Goal: Task Accomplishment & Management: Manage account settings

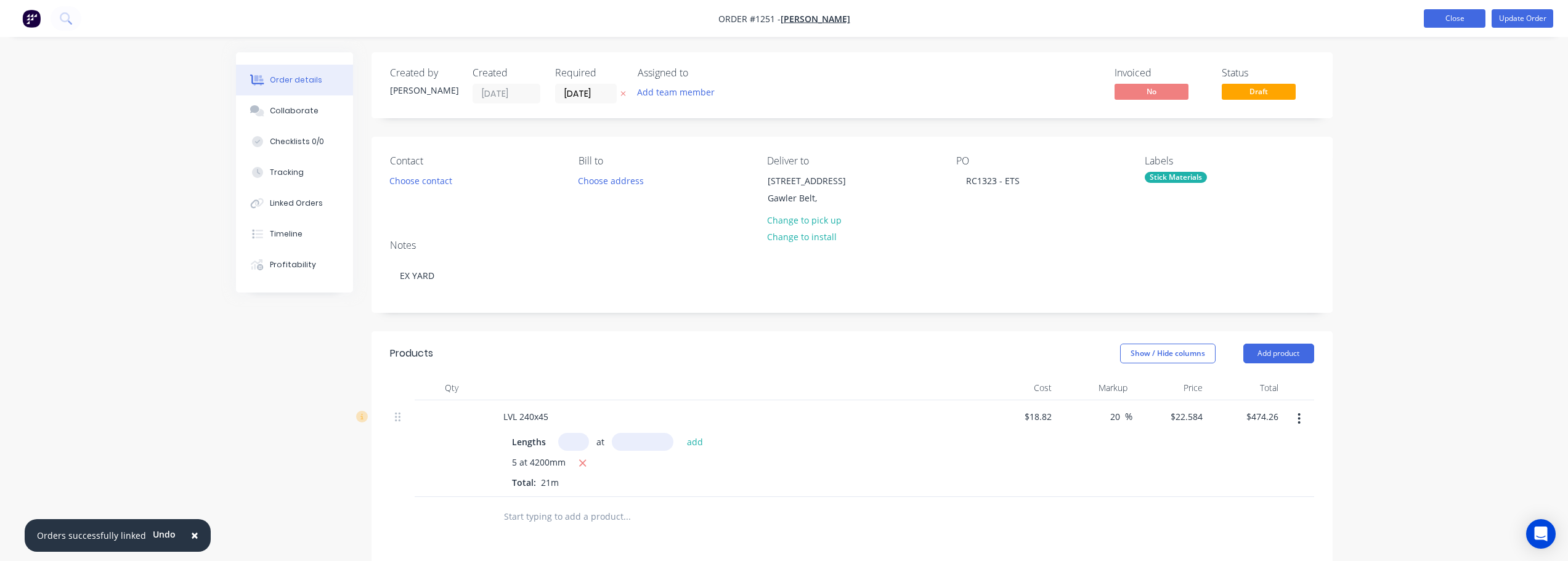
click at [1427, 25] on button "Close" at bounding box center [1454, 19] width 61 height 19
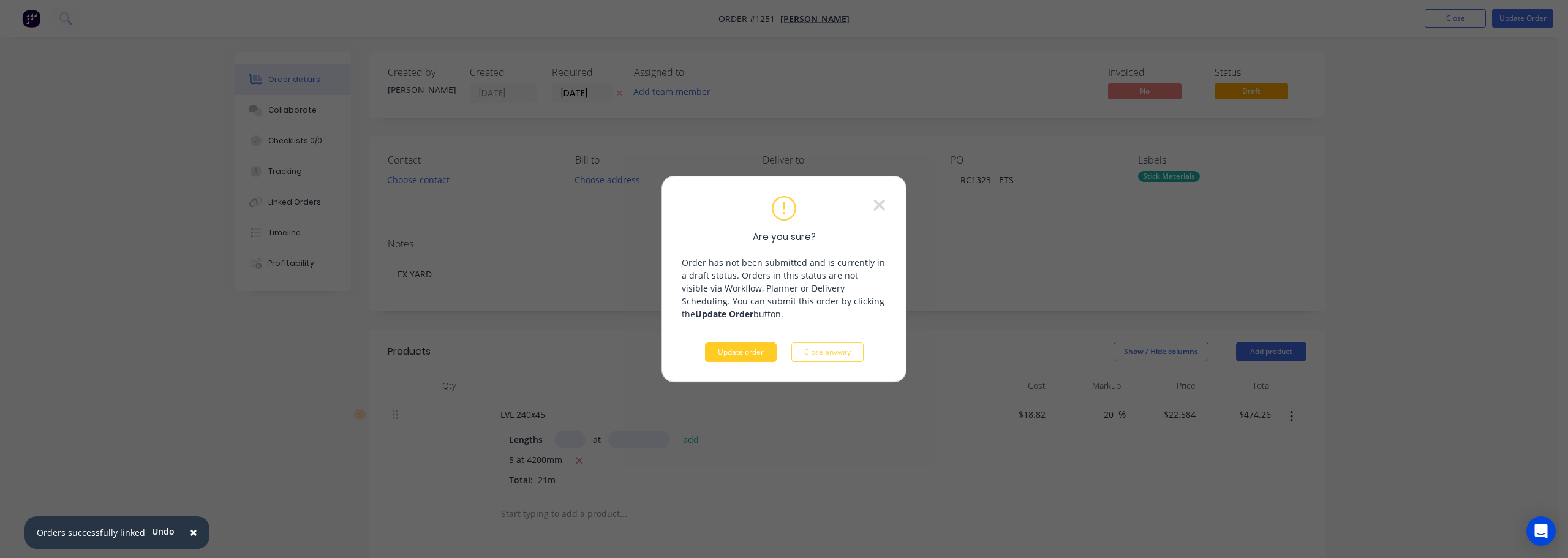
click at [746, 351] on button "Update order" at bounding box center [741, 352] width 71 height 20
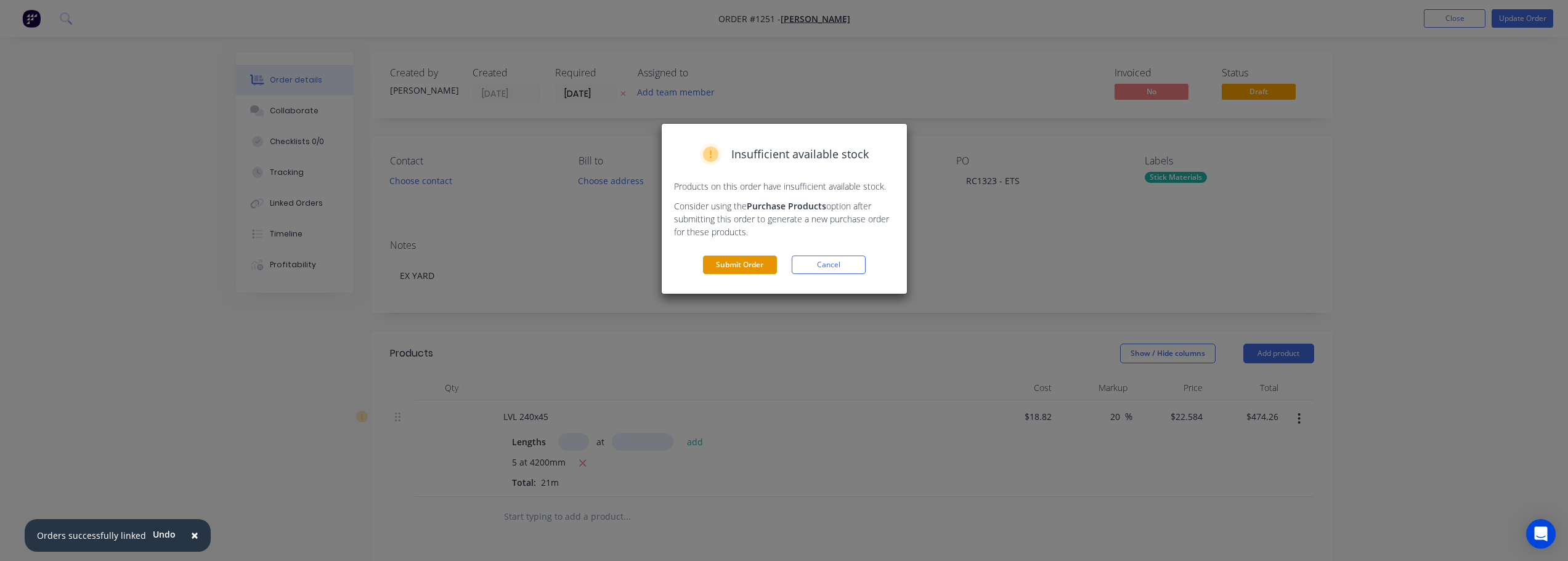
click at [746, 267] on button "Submit Order" at bounding box center [740, 265] width 74 height 19
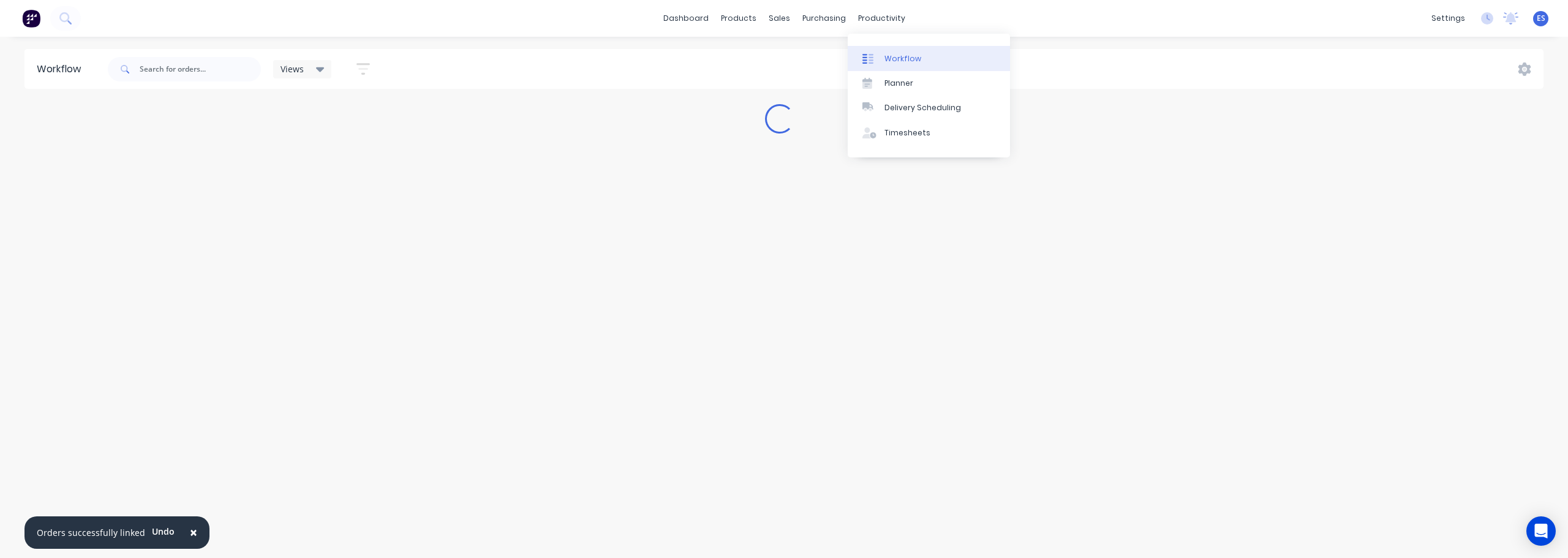
click at [890, 54] on div "Workflow" at bounding box center [902, 59] width 37 height 11
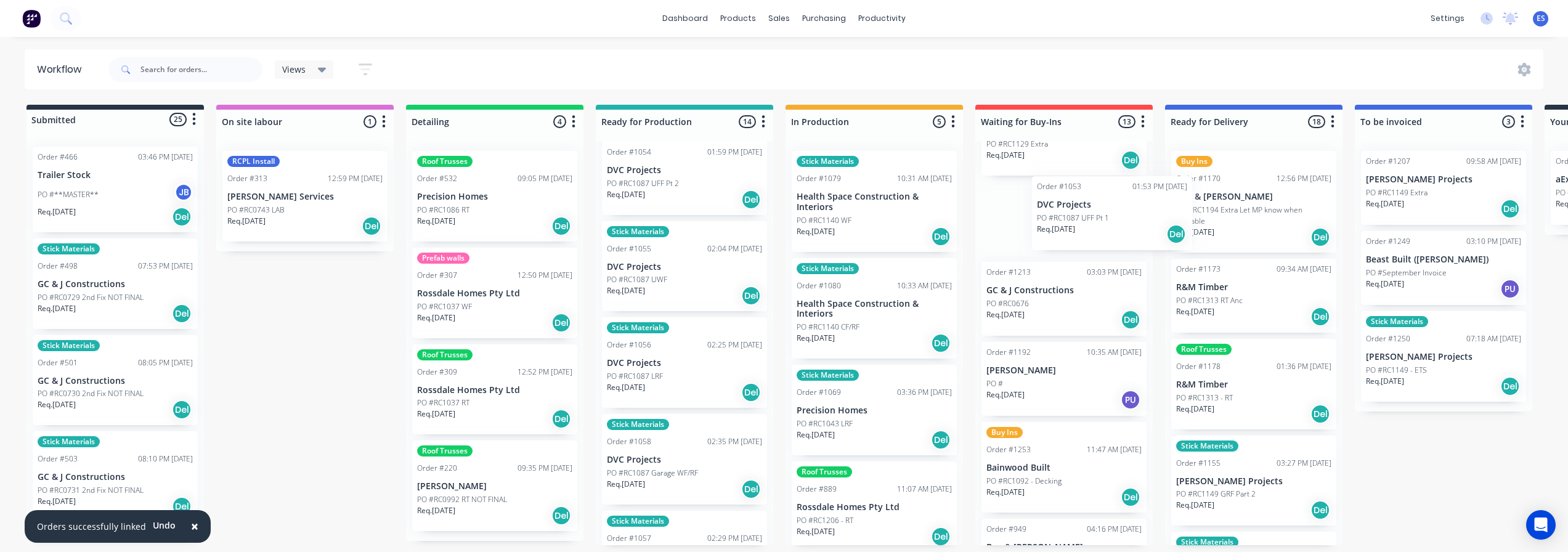
scroll to position [358, 0]
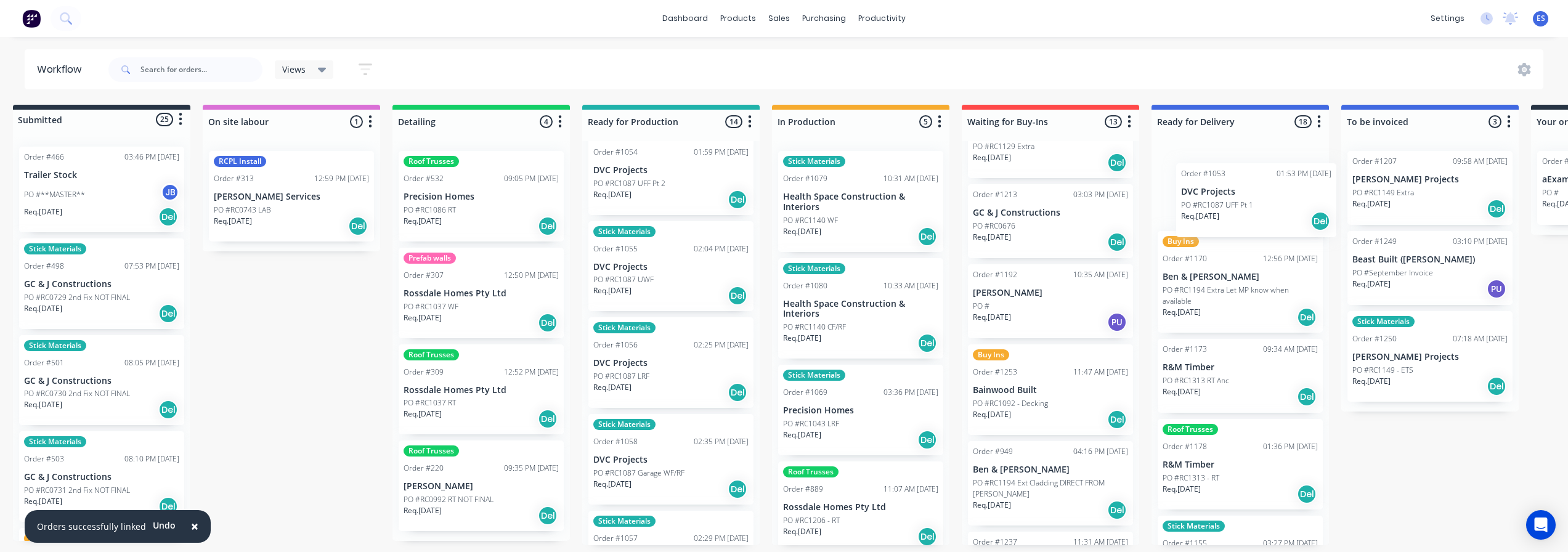
drag, startPoint x: 1042, startPoint y: 192, endPoint x: 1212, endPoint y: 194, distance: 170.0
click at [1215, 194] on div "Submitted 25 Status colour #273444 hex #273444 Save Cancel Summaries Total orde…" at bounding box center [1093, 325] width 2233 height 441
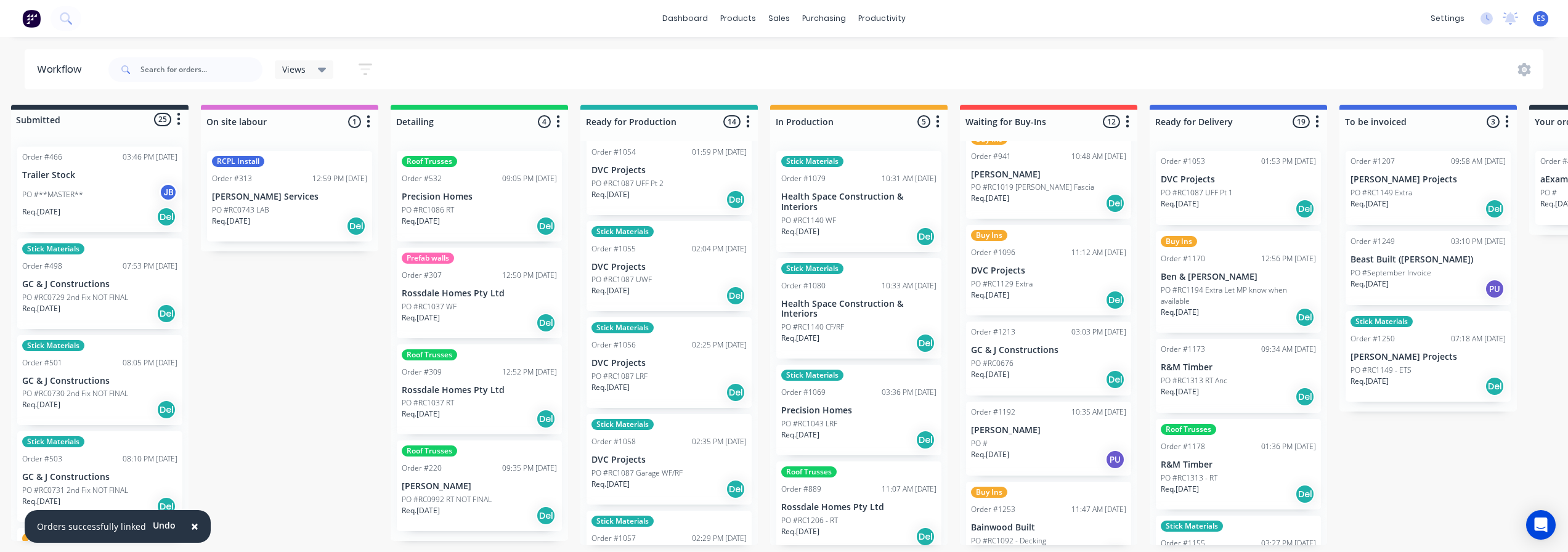
scroll to position [235, 0]
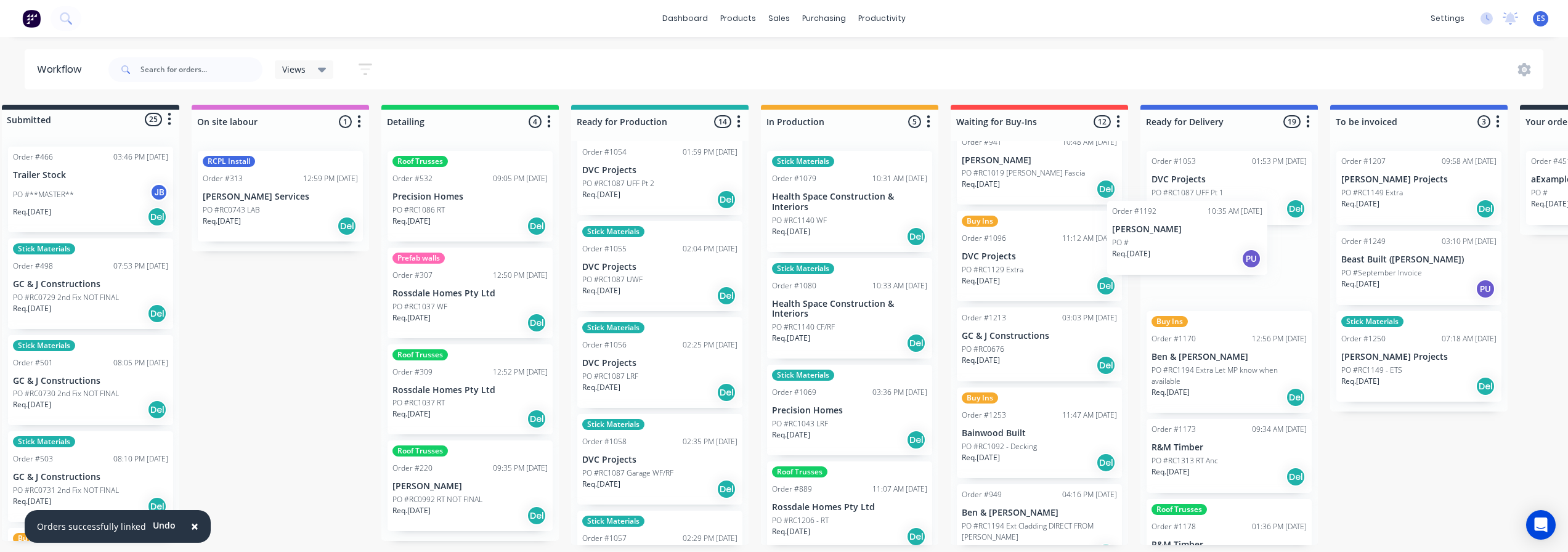
drag, startPoint x: 1022, startPoint y: 434, endPoint x: 1175, endPoint y: 223, distance: 260.6
click at [1175, 223] on div "Submitted 25 Status colour #273444 hex #273444 Save Cancel Summaries Total orde…" at bounding box center [1082, 325] width 2233 height 441
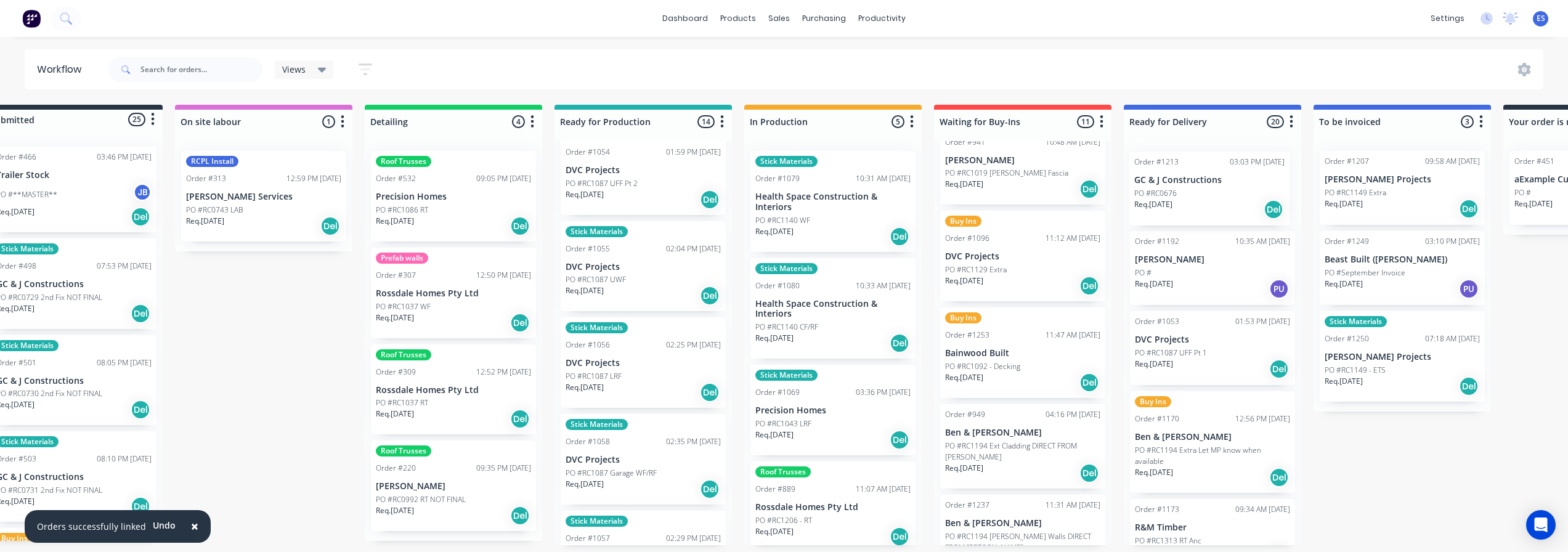
drag, startPoint x: 1006, startPoint y: 340, endPoint x: 1175, endPoint y: 203, distance: 217.6
click at [1175, 204] on div "Submitted 25 Status colour #273444 hex #273444 Save Cancel Summaries Total orde…" at bounding box center [1065, 325] width 2233 height 441
click at [1003, 276] on div "Req. [DATE] Del" at bounding box center [1021, 286] width 156 height 21
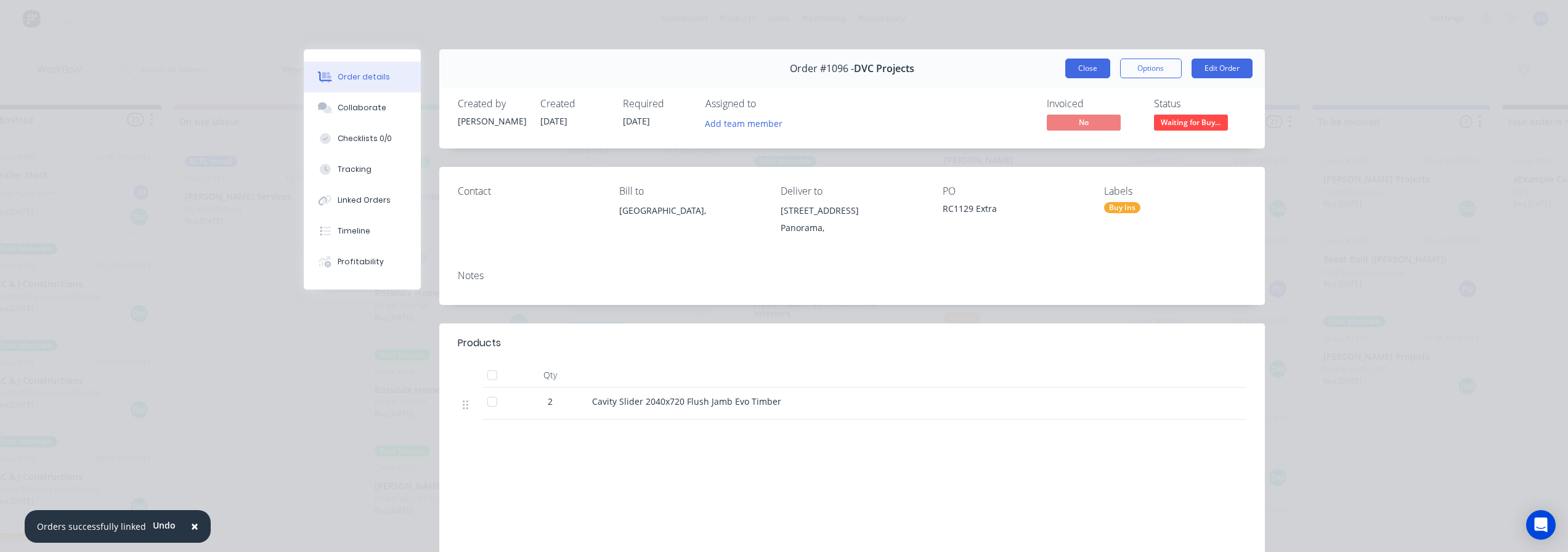
click at [1083, 69] on button "Close" at bounding box center [1088, 68] width 45 height 20
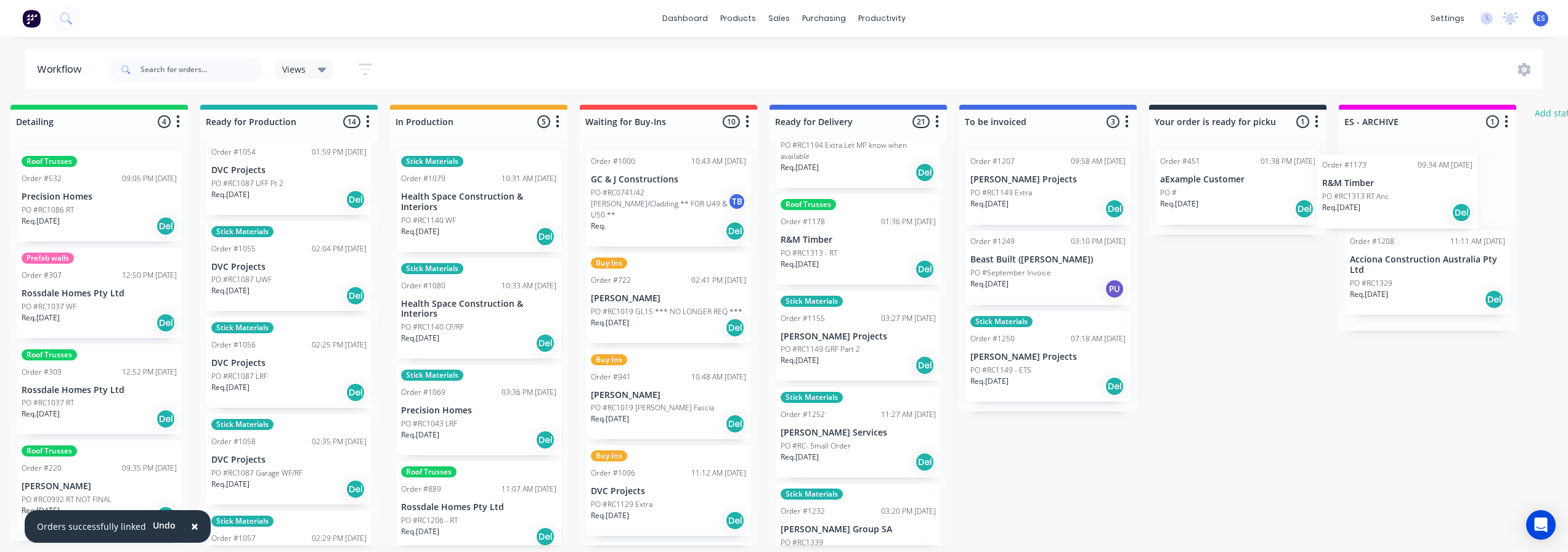
scroll to position [1, 412]
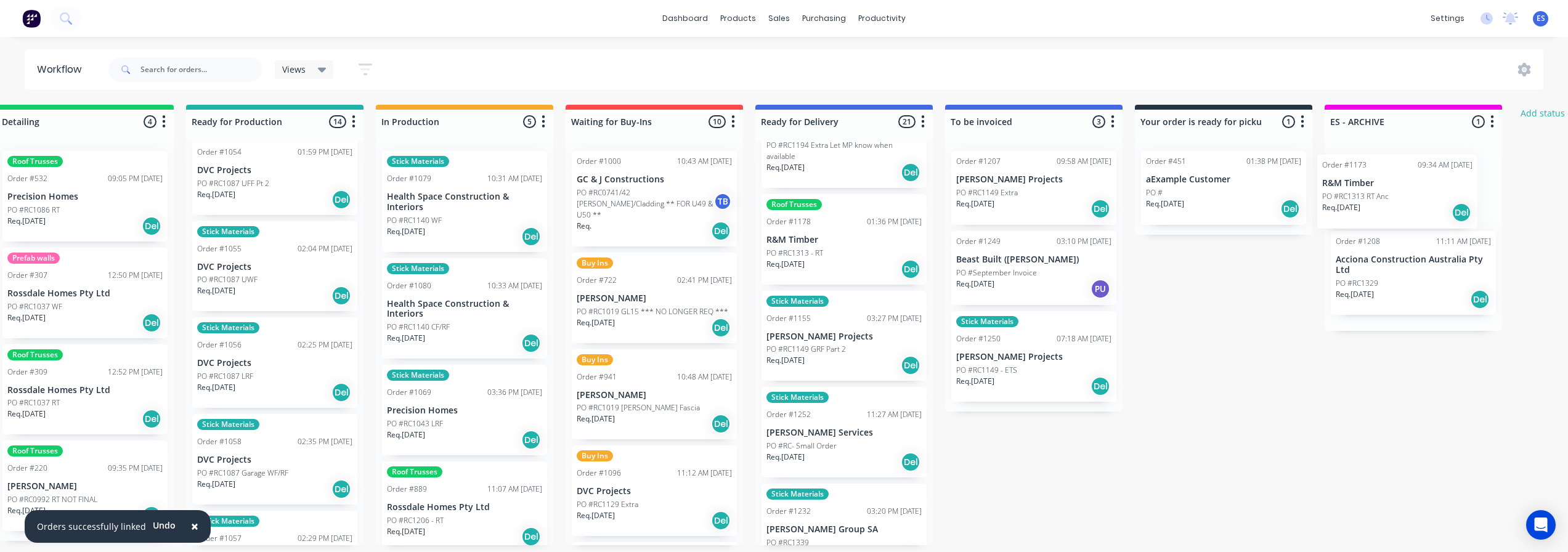
drag, startPoint x: 1048, startPoint y: 236, endPoint x: 1365, endPoint y: 194, distance: 319.8
click at [1368, 198] on div "Submitted 25 Status colour #273444 hex #273444 Save Cancel Summaries Total orde…" at bounding box center [697, 325] width 2233 height 441
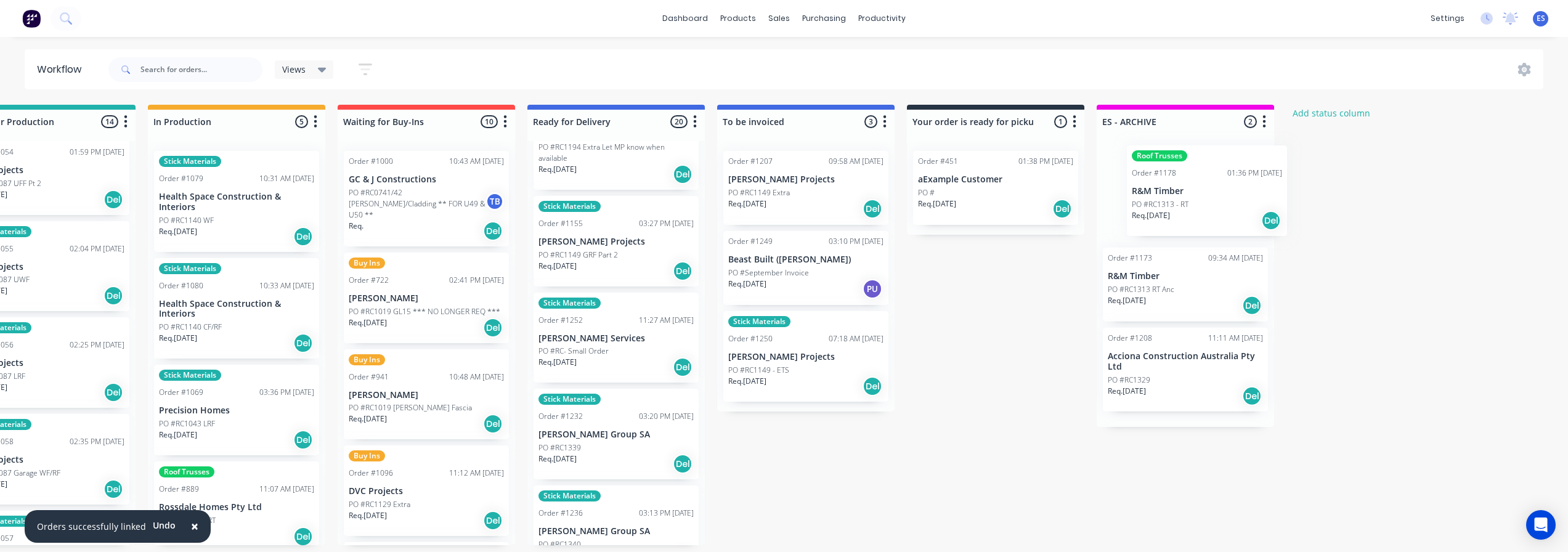
scroll to position [1, 640]
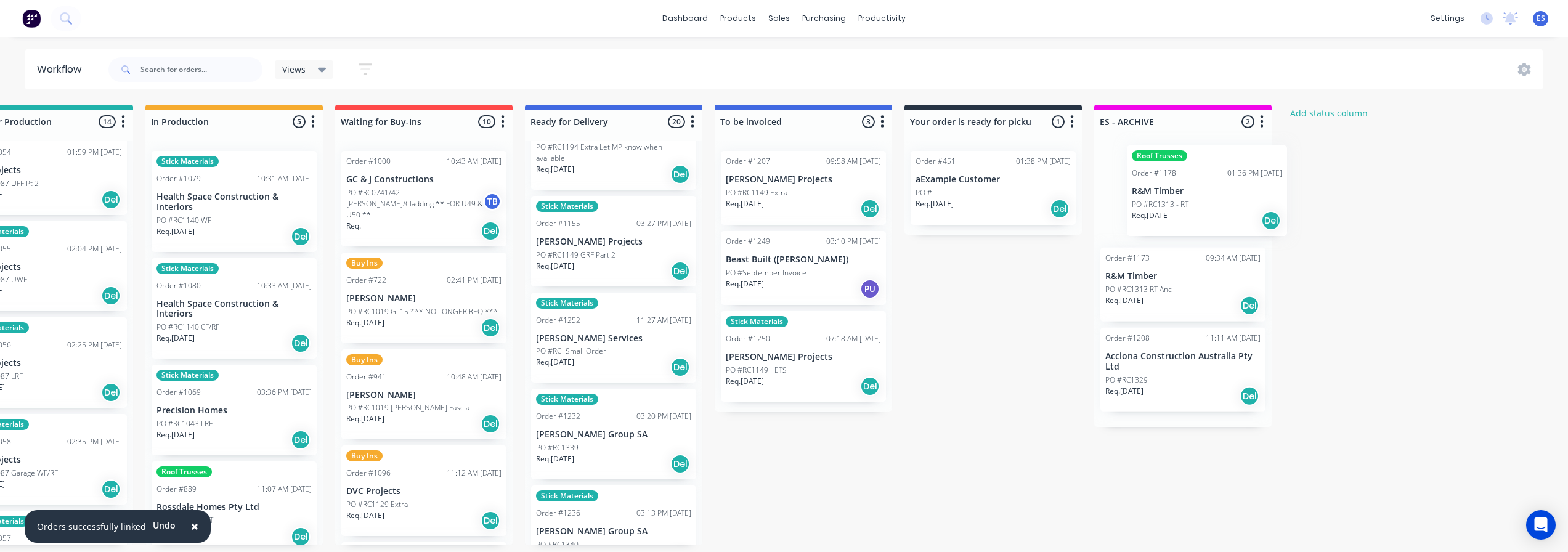
drag, startPoint x: 802, startPoint y: 262, endPoint x: 1143, endPoint y: 210, distance: 344.9
click at [1143, 210] on div "Submitted 25 Status colour #273444 hex #273444 Save Cancel Summaries Total orde…" at bounding box center [467, 325] width 2233 height 441
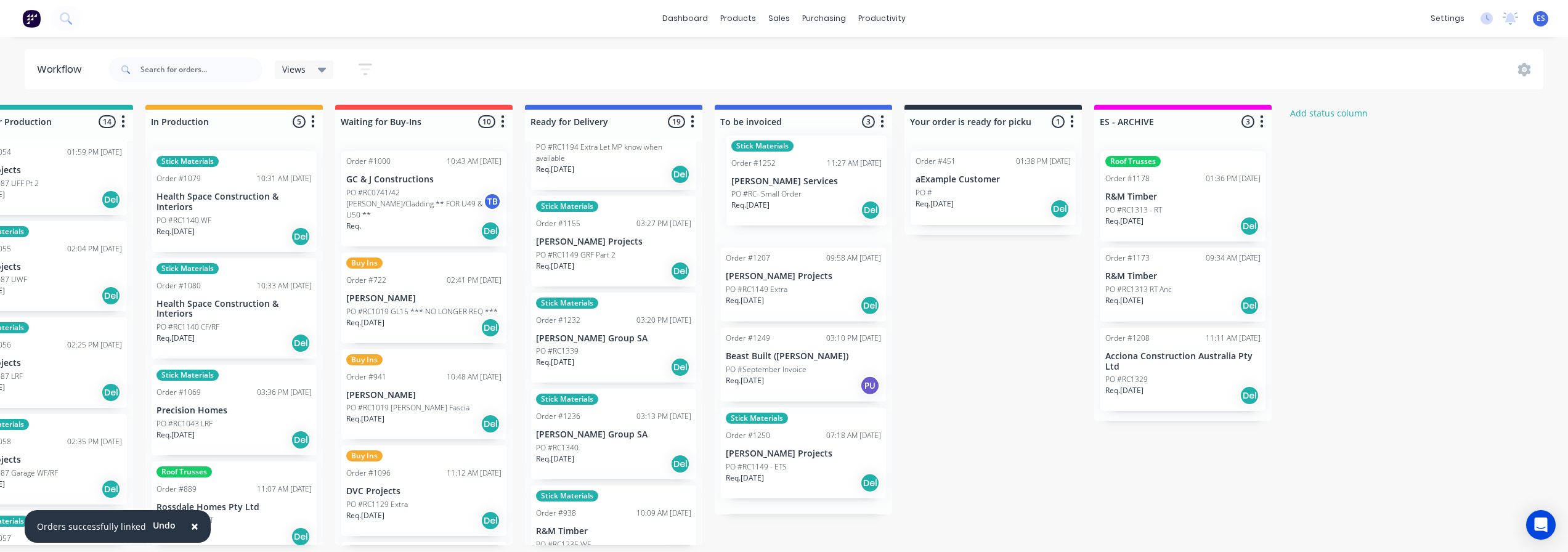
drag, startPoint x: 567, startPoint y: 362, endPoint x: 760, endPoint y: 230, distance: 233.8
click at [782, 205] on div "Submitted 25 Status colour #273444 hex #273444 Save Cancel Summaries Total orde…" at bounding box center [467, 325] width 2233 height 441
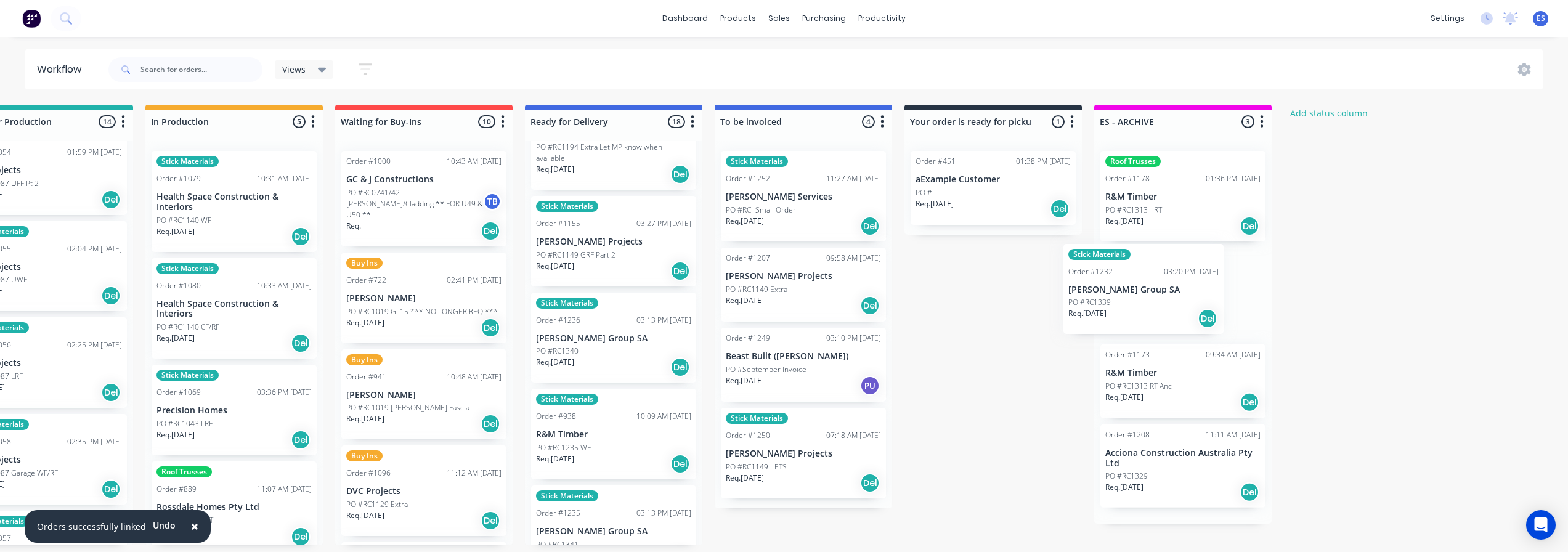
drag, startPoint x: 591, startPoint y: 354, endPoint x: 1126, endPoint y: 307, distance: 537.1
click at [1126, 307] on div "Submitted 25 Status colour #273444 hex #273444 Save Cancel Summaries Total orde…" at bounding box center [467, 325] width 2233 height 441
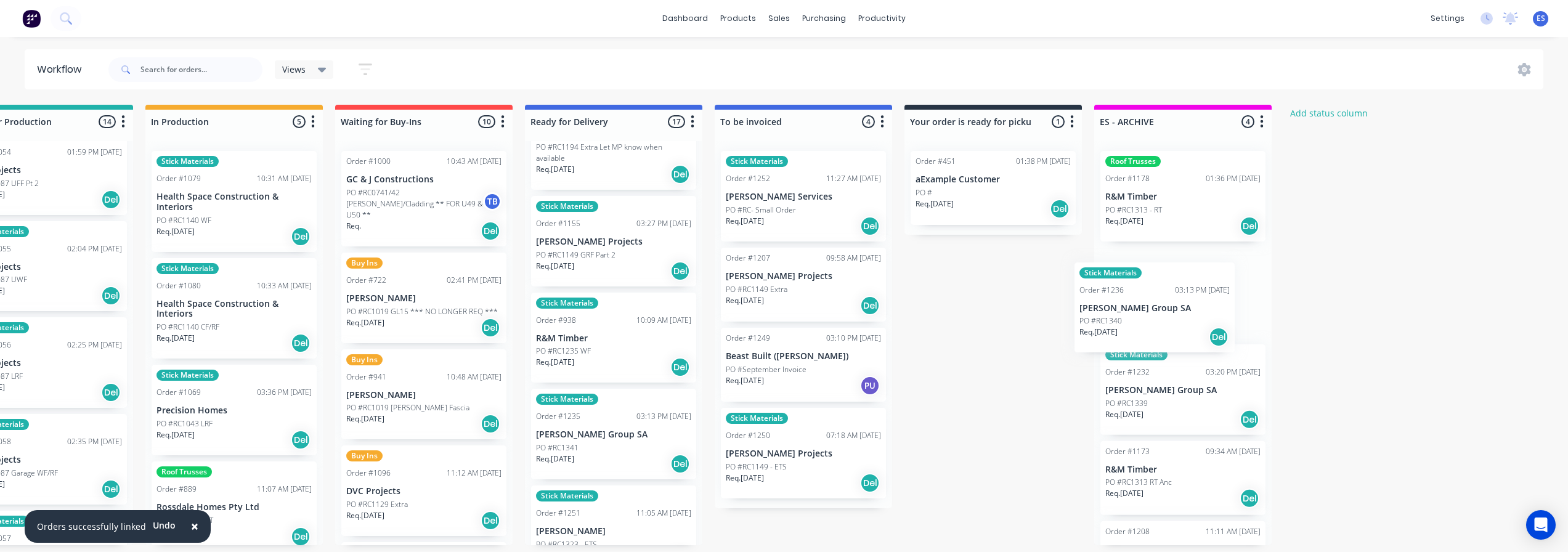
drag, startPoint x: 639, startPoint y: 353, endPoint x: 1141, endPoint y: 323, distance: 502.9
click at [1141, 323] on div "Submitted 25 Status colour #273444 hex #273444 Save Cancel Summaries Total orde…" at bounding box center [467, 325] width 2233 height 441
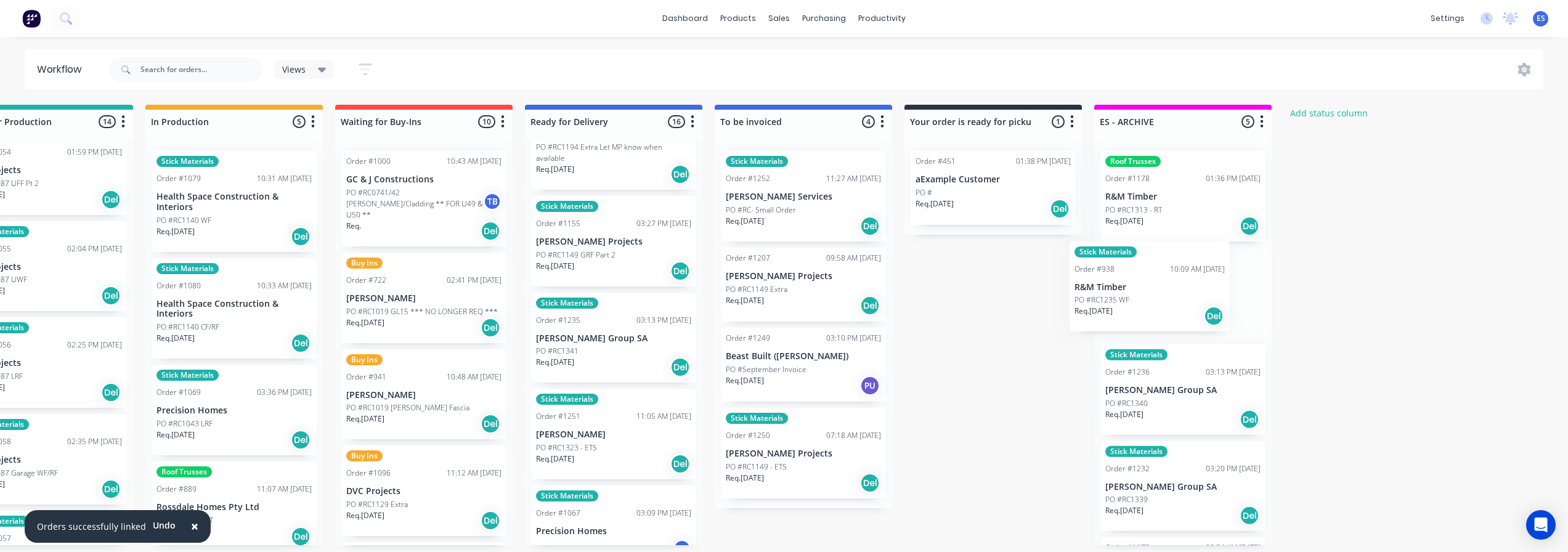
drag, startPoint x: 693, startPoint y: 327, endPoint x: 1134, endPoint y: 289, distance: 442.6
click at [1141, 289] on div "Submitted 25 Status colour #273444 hex #273444 Save Cancel Summaries Total orde…" at bounding box center [467, 325] width 2233 height 441
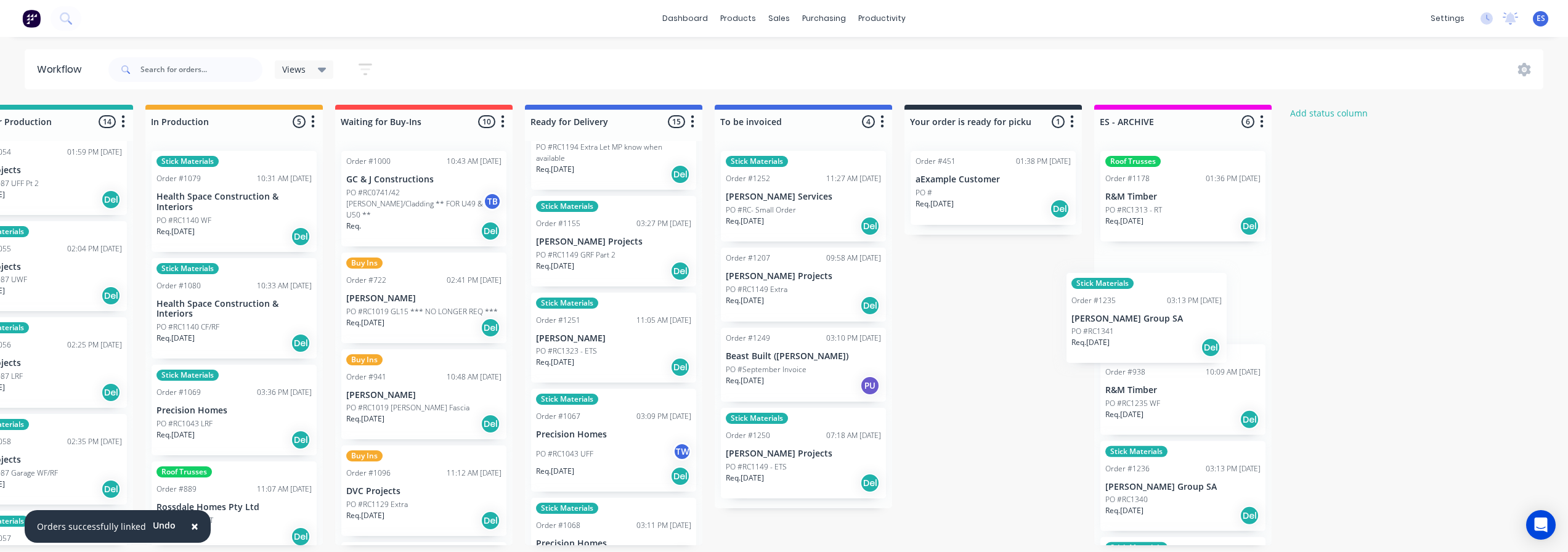
drag, startPoint x: 571, startPoint y: 345, endPoint x: 1115, endPoint y: 324, distance: 544.4
click at [1115, 324] on div "Submitted 25 Status colour #273444 hex #273444 Save Cancel Summaries Total orde…" at bounding box center [467, 325] width 2233 height 441
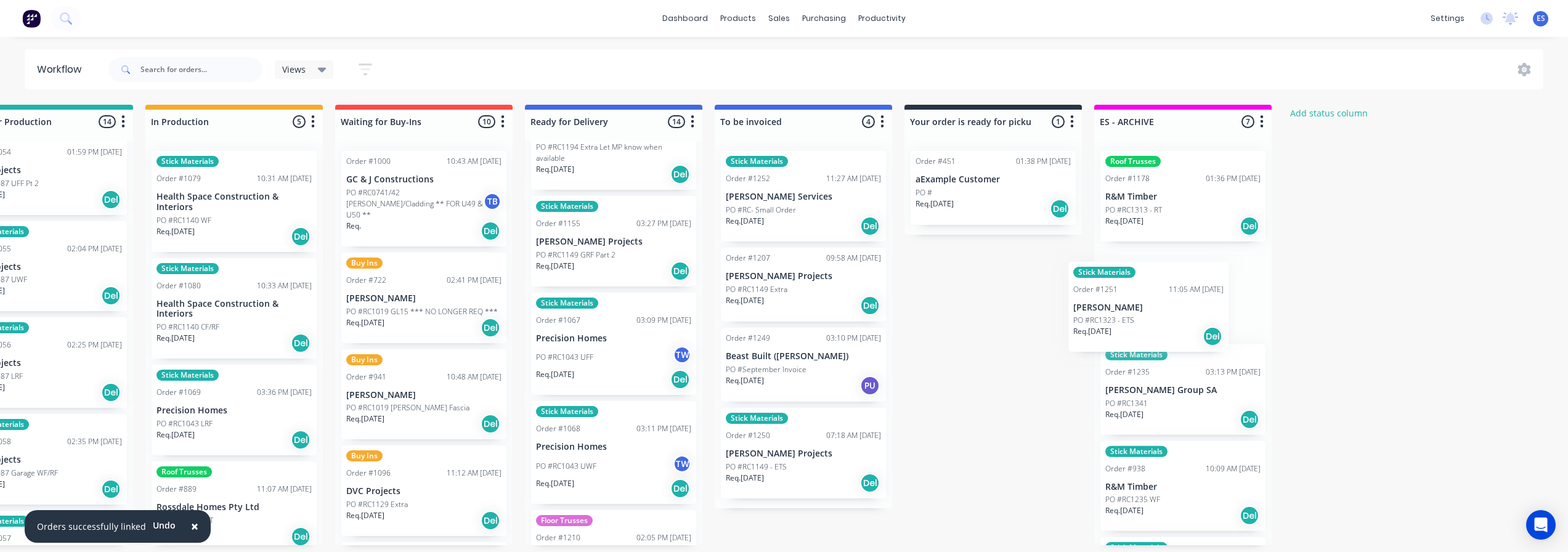
drag, startPoint x: 595, startPoint y: 347, endPoint x: 1166, endPoint y: 316, distance: 571.8
click at [1166, 316] on div "Submitted 25 Status colour #273444 hex #273444 Save Cancel Summaries Total orde…" at bounding box center [467, 325] width 2233 height 441
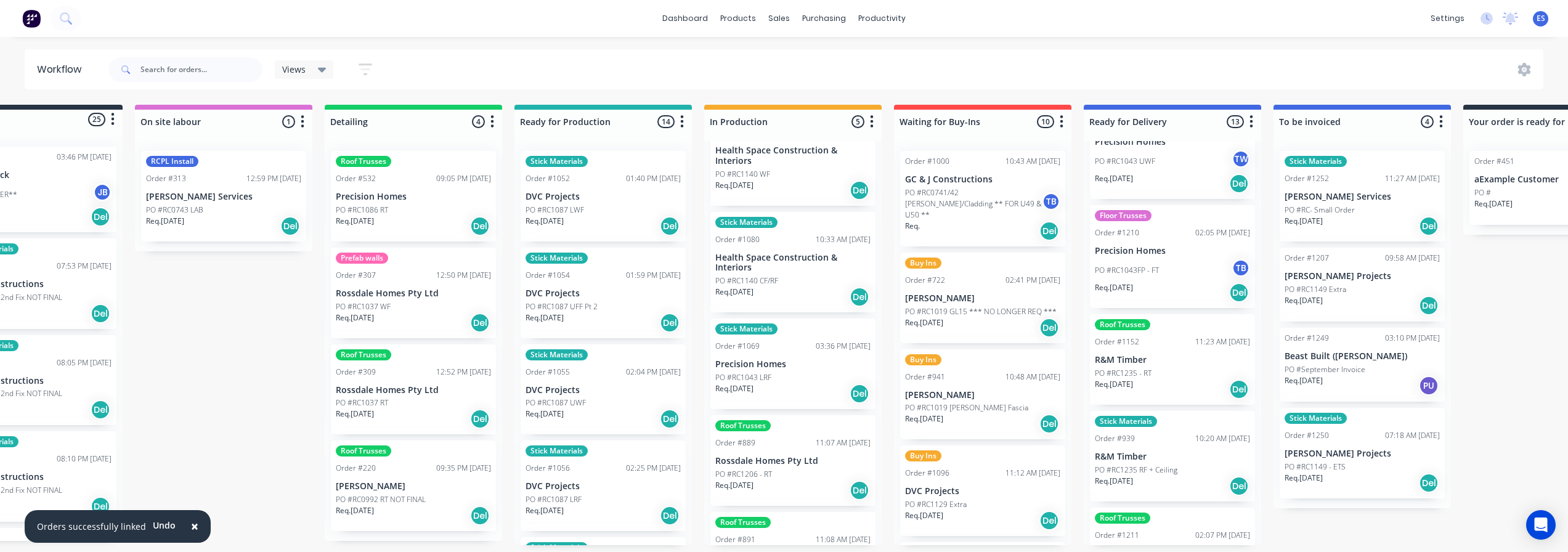
scroll to position [0, 0]
